Goal: Task Accomplishment & Management: Use online tool/utility

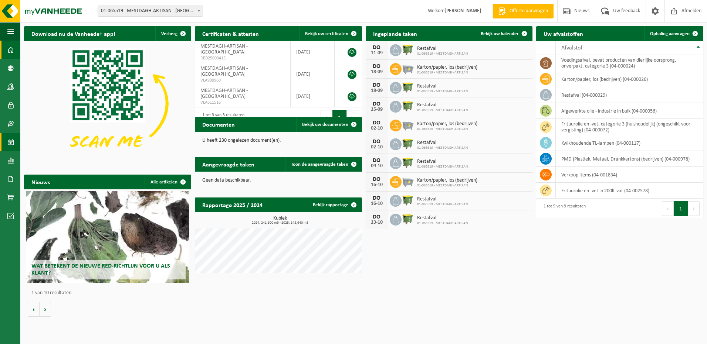
click at [10, 142] on span at bounding box center [10, 142] width 7 height 18
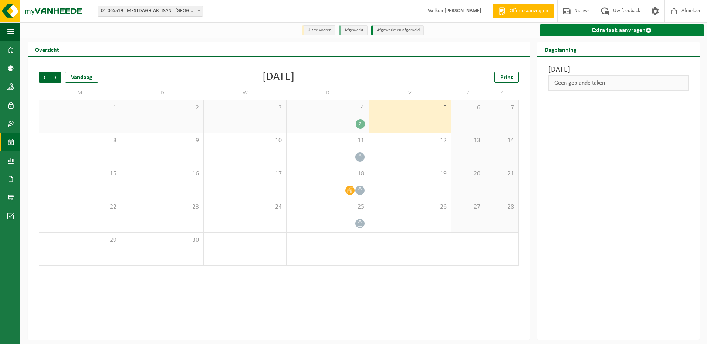
click at [628, 27] on link "Extra taak aanvragen" at bounding box center [622, 30] width 164 height 12
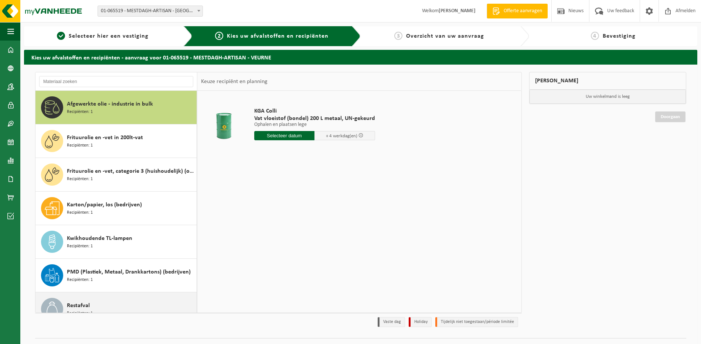
scroll to position [47, 0]
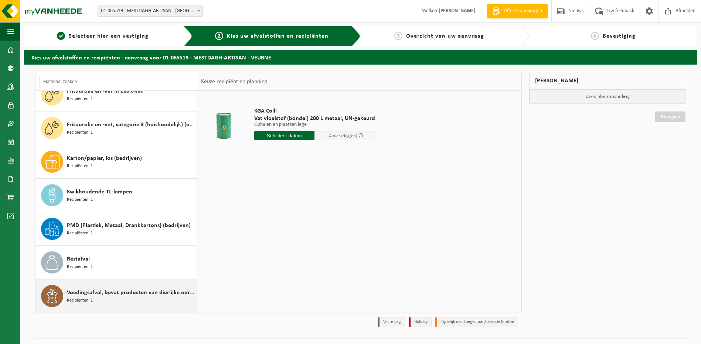
click at [105, 297] on span "Voedingsafval, bevat producten van dierlijke oorsprong, onverpakt, categorie 3" at bounding box center [131, 293] width 128 height 9
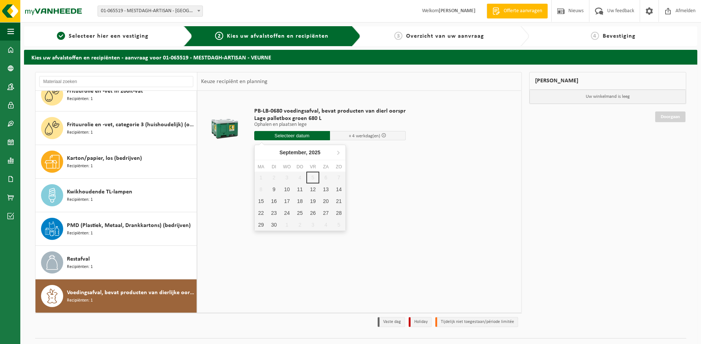
click at [296, 136] on input "text" at bounding box center [292, 135] width 76 height 9
click at [310, 187] on div "12" at bounding box center [312, 190] width 13 height 12
type input "Van 2025-09-12"
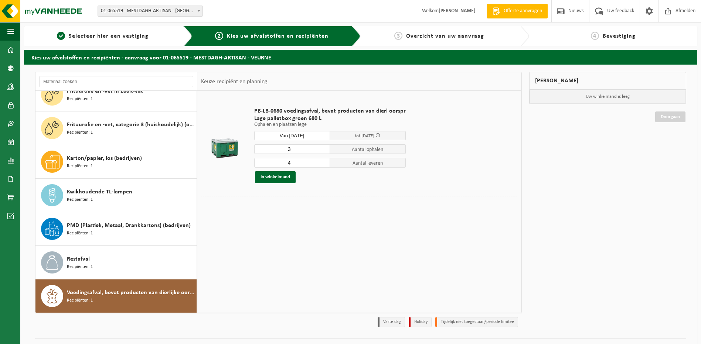
type input "3"
click at [323, 152] on input "3" at bounding box center [292, 149] width 76 height 10
type input "3"
click at [323, 164] on input "3" at bounding box center [292, 163] width 76 height 10
click at [282, 176] on button "In winkelmand" at bounding box center [275, 177] width 41 height 12
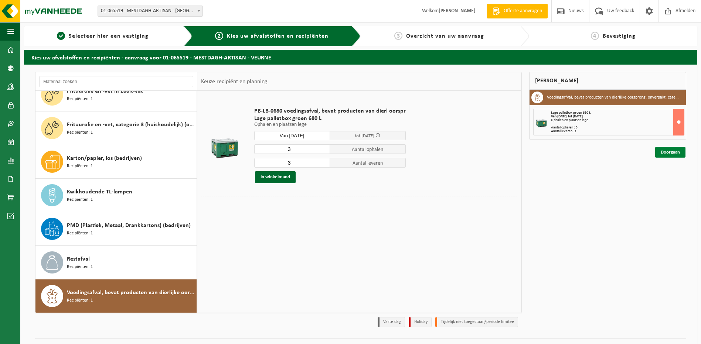
click at [665, 153] on link "Doorgaan" at bounding box center [670, 152] width 30 height 11
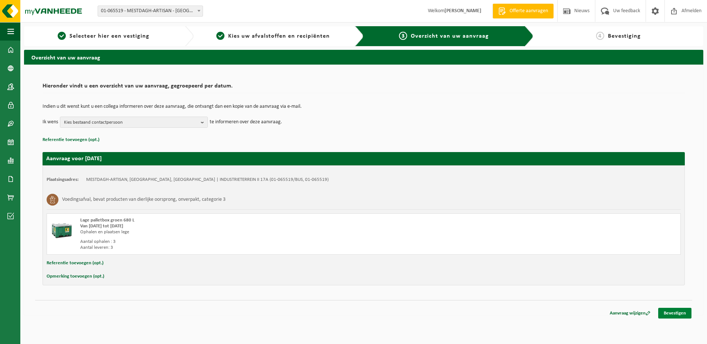
click at [679, 313] on link "Bevestigen" at bounding box center [674, 313] width 33 height 11
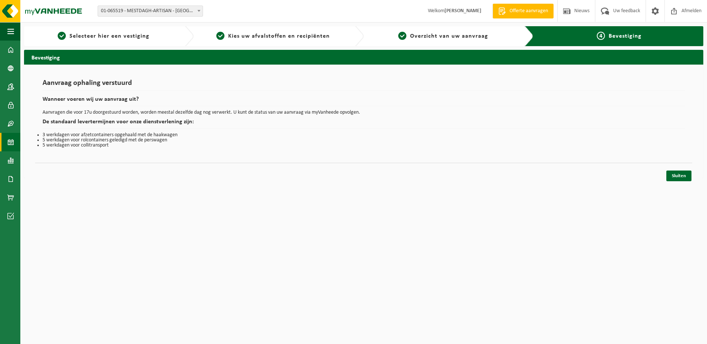
click at [8, 140] on span at bounding box center [10, 142] width 7 height 18
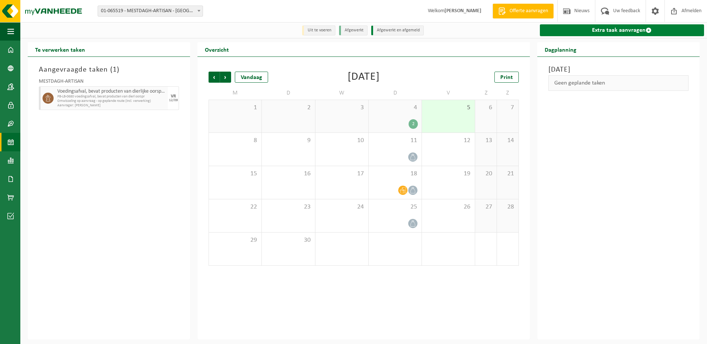
click at [584, 29] on link "Extra taak aanvragen" at bounding box center [622, 30] width 164 height 12
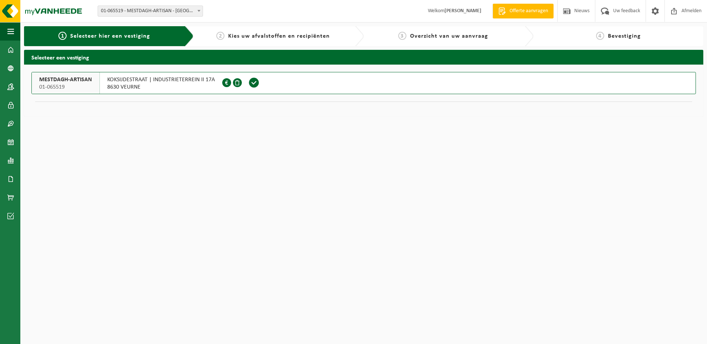
click at [236, 85] on span at bounding box center [237, 82] width 9 height 9
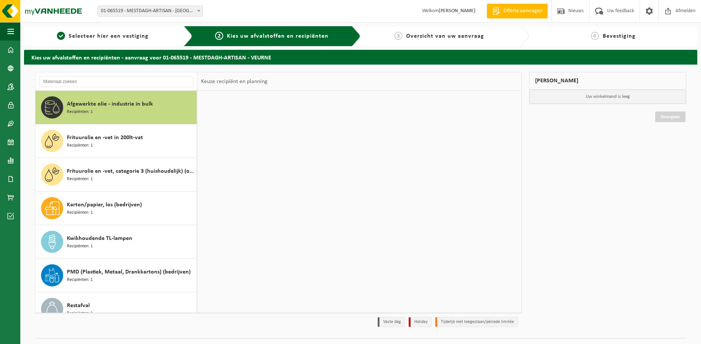
click at [254, 83] on div "Keuze recipiënt en planning" at bounding box center [234, 81] width 74 height 18
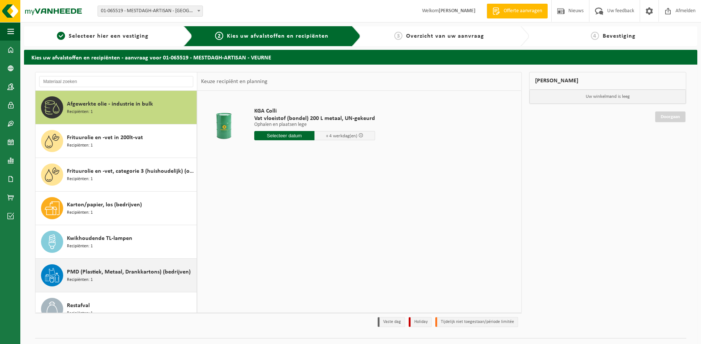
click at [106, 269] on span "PMD (Plastiek, Metaal, Drankkartons) (bedrijven)" at bounding box center [129, 272] width 124 height 9
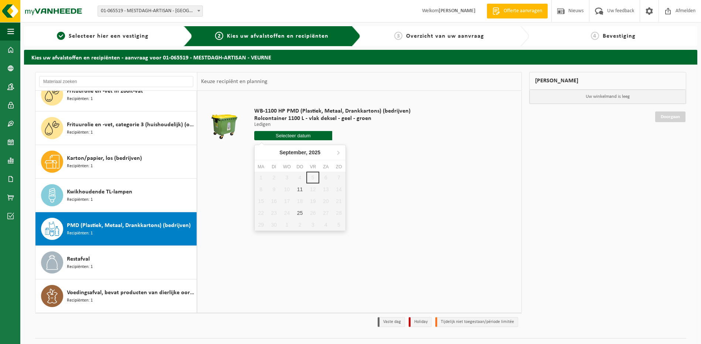
click at [318, 134] on input "text" at bounding box center [293, 135] width 78 height 9
click at [300, 191] on div "11" at bounding box center [299, 190] width 13 height 12
type input "Van [DATE]"
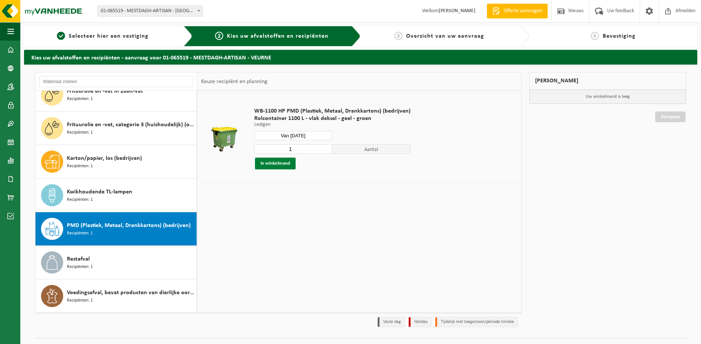
click at [279, 163] on button "In winkelmand" at bounding box center [275, 164] width 41 height 12
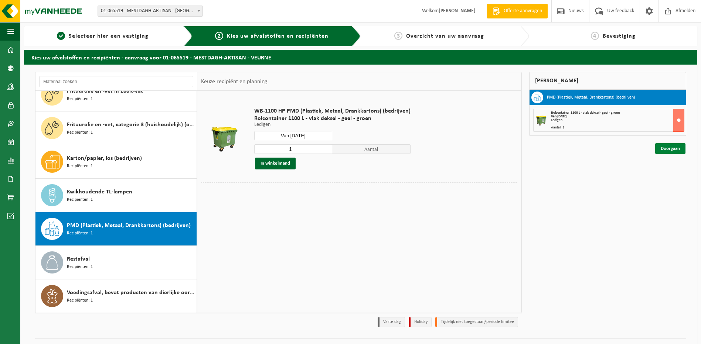
click at [669, 146] on link "Doorgaan" at bounding box center [670, 148] width 30 height 11
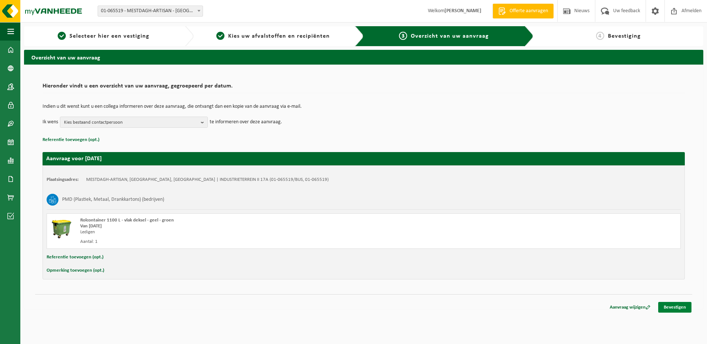
click at [683, 307] on link "Bevestigen" at bounding box center [674, 307] width 33 height 11
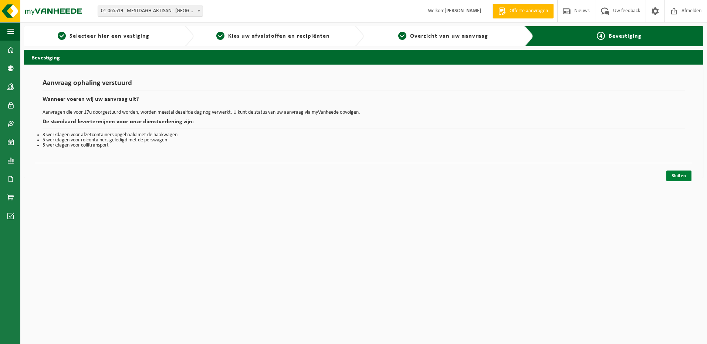
click at [681, 174] on link "Sluiten" at bounding box center [678, 176] width 25 height 11
